Goal: Obtain resource: Obtain resource

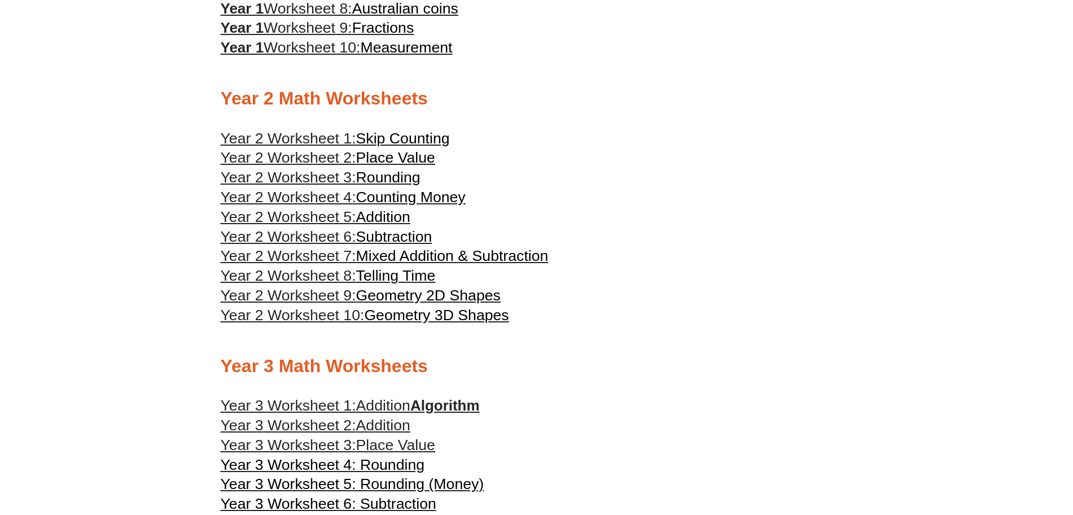
scroll to position [931, 0]
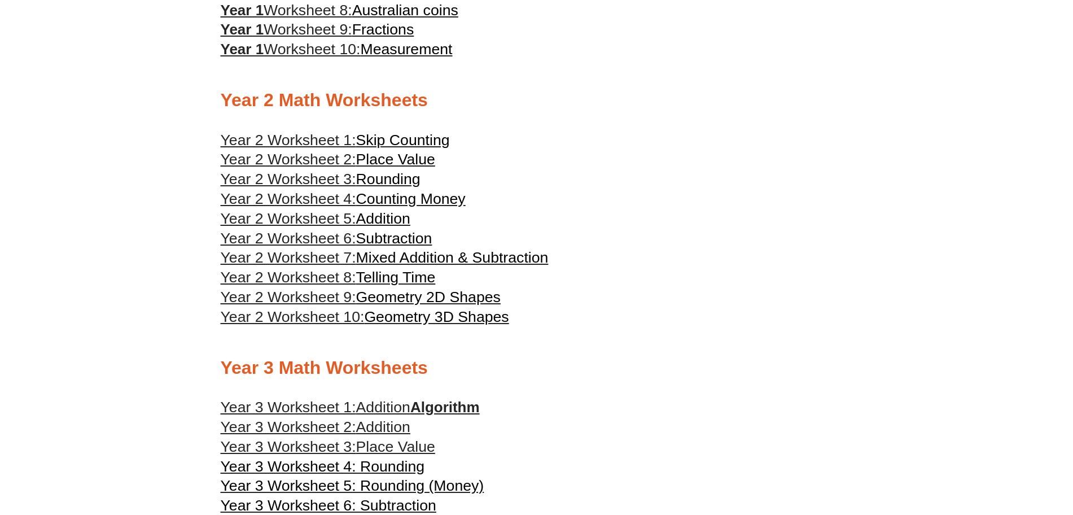
click at [407, 201] on span "Counting Money" at bounding box center [410, 198] width 109 height 17
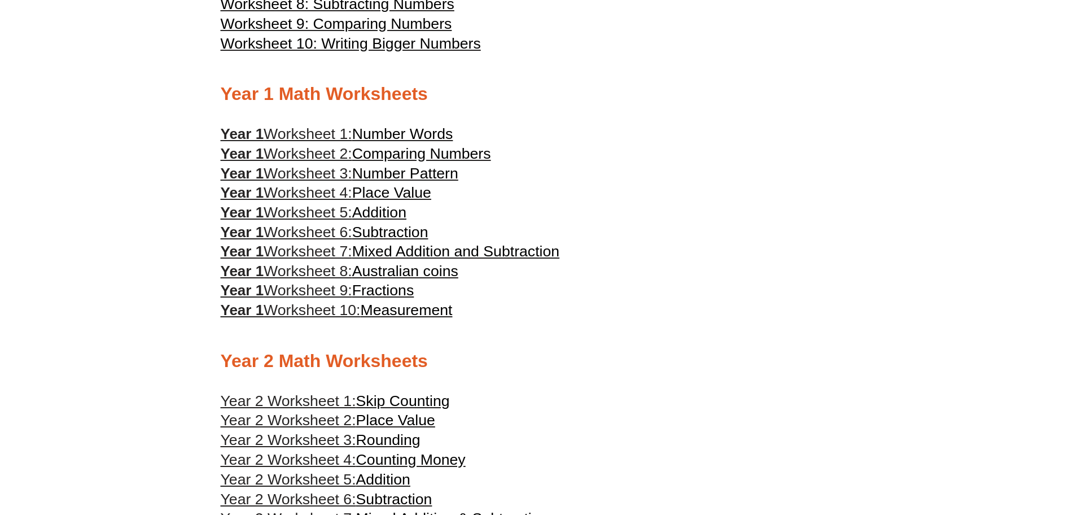
scroll to position [672, 0]
click at [376, 263] on span "Australian coins" at bounding box center [405, 269] width 106 height 17
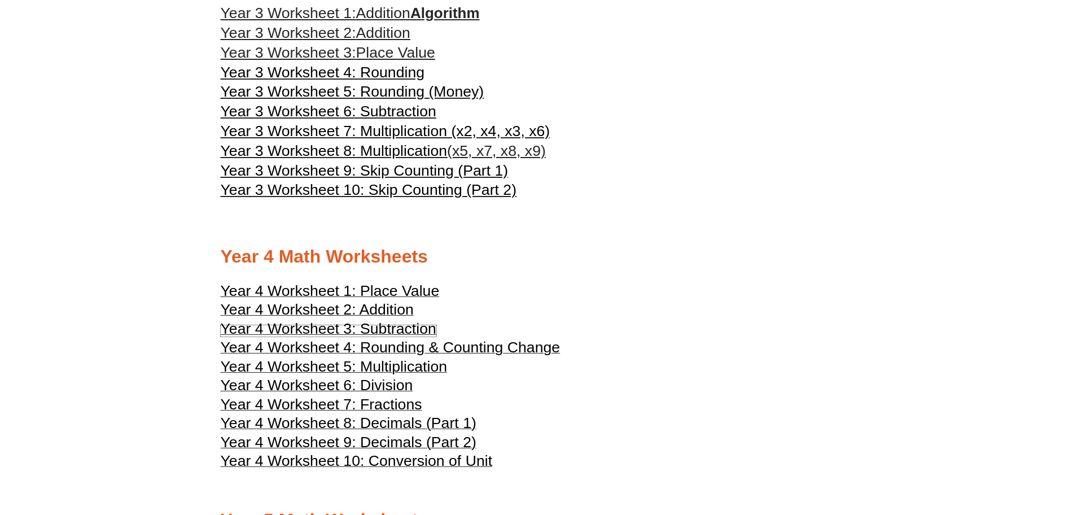
scroll to position [1325, 0]
click at [427, 193] on span "Year 3 Worksheet 10: Skip Counting (Part 2)" at bounding box center [369, 190] width 296 height 17
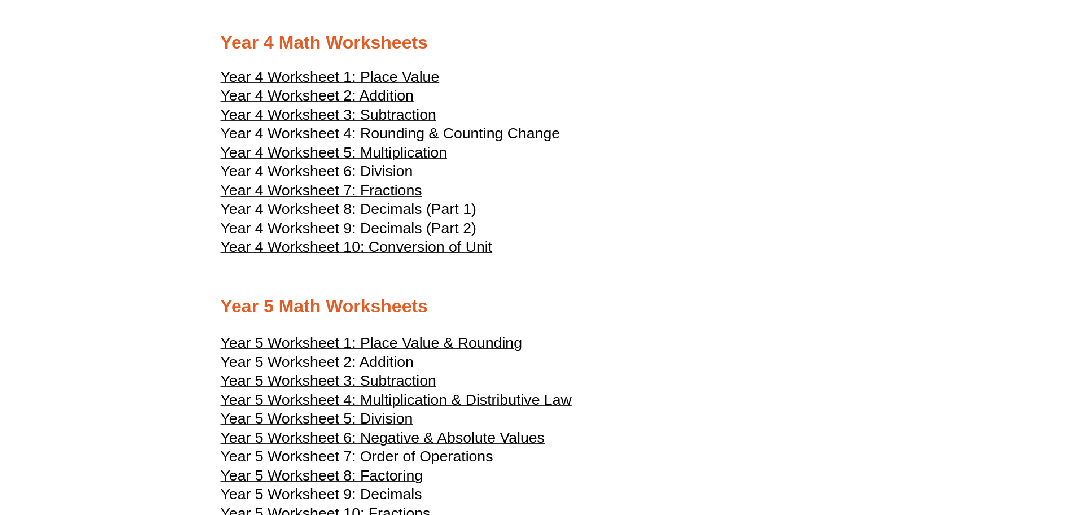
scroll to position [1541, 0]
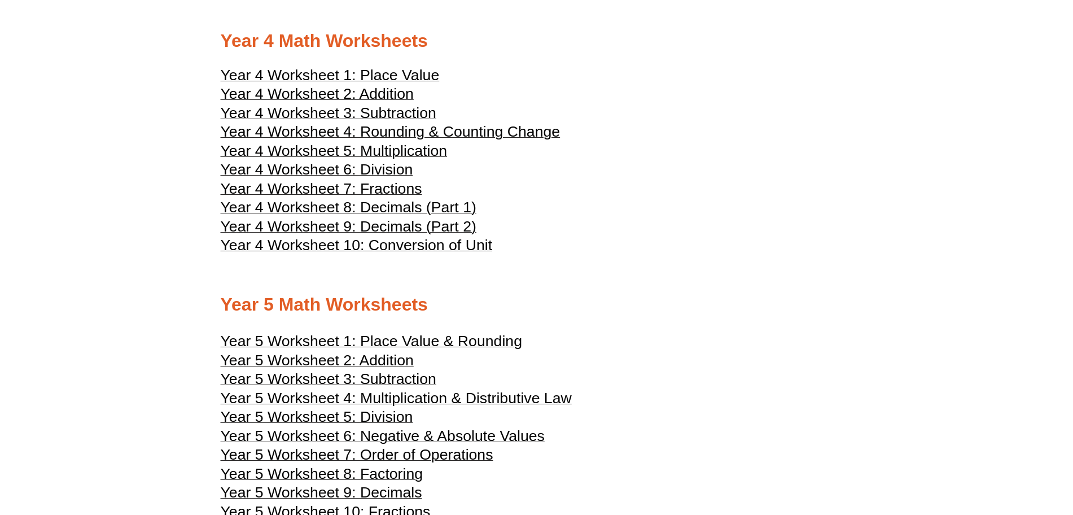
click at [418, 201] on span "Year 4 Worksheet 8: Decimals (Part 1)" at bounding box center [349, 207] width 256 height 17
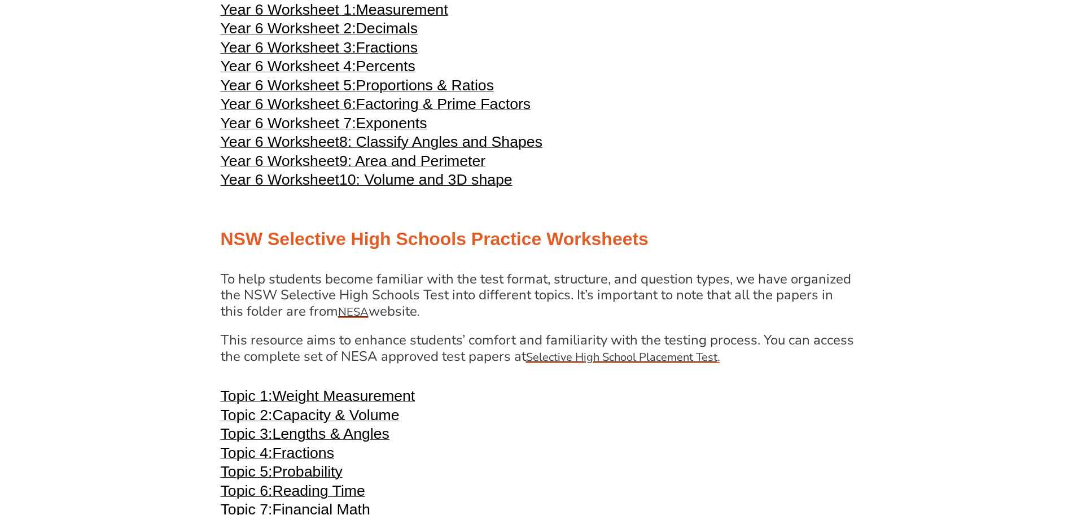
scroll to position [2104, 0]
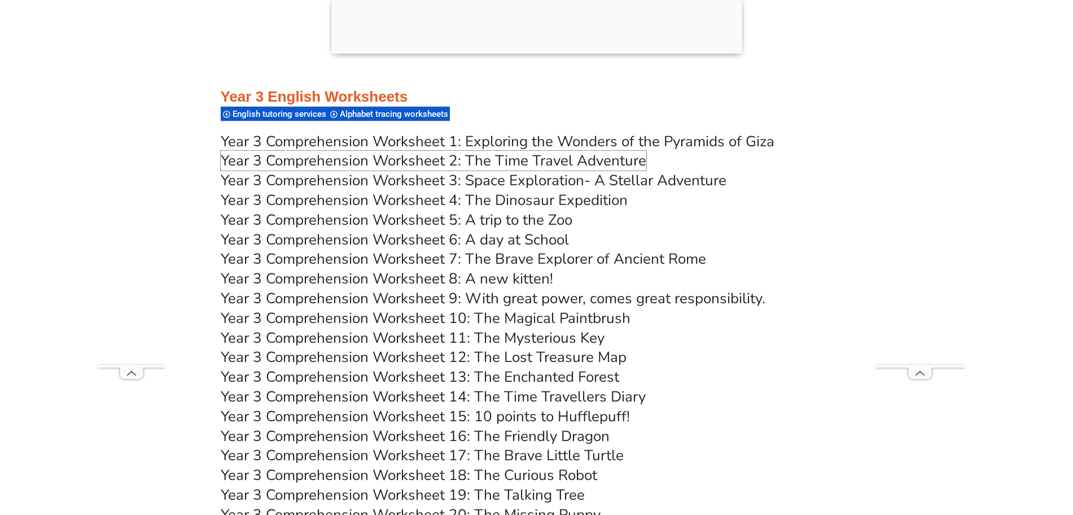
scroll to position [3790, 0]
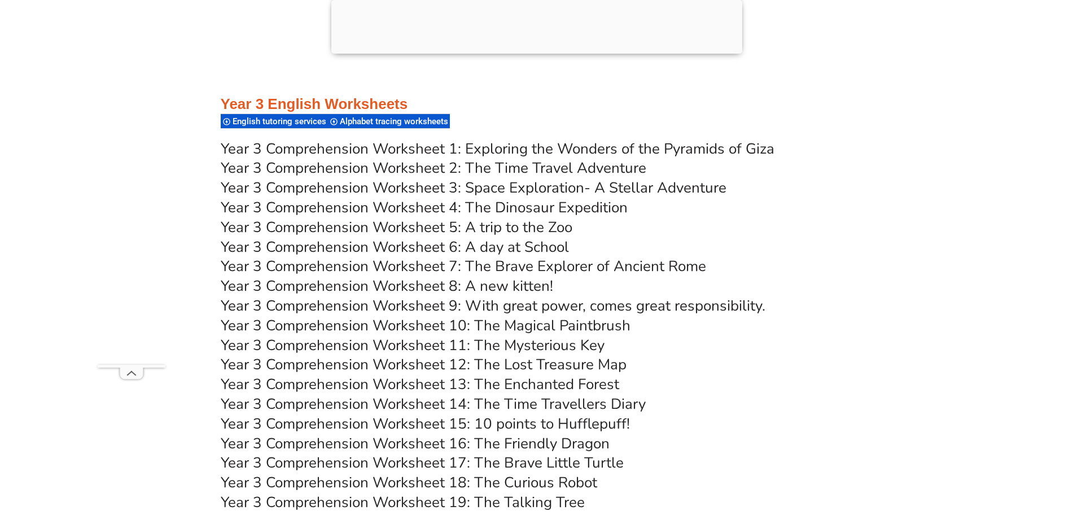
click at [534, 143] on link "Year 3 Comprehension Worksheet 1: Exploring the Wonders of the Pyramids of Giza" at bounding box center [498, 149] width 554 height 20
